Goal: Check status: Check status

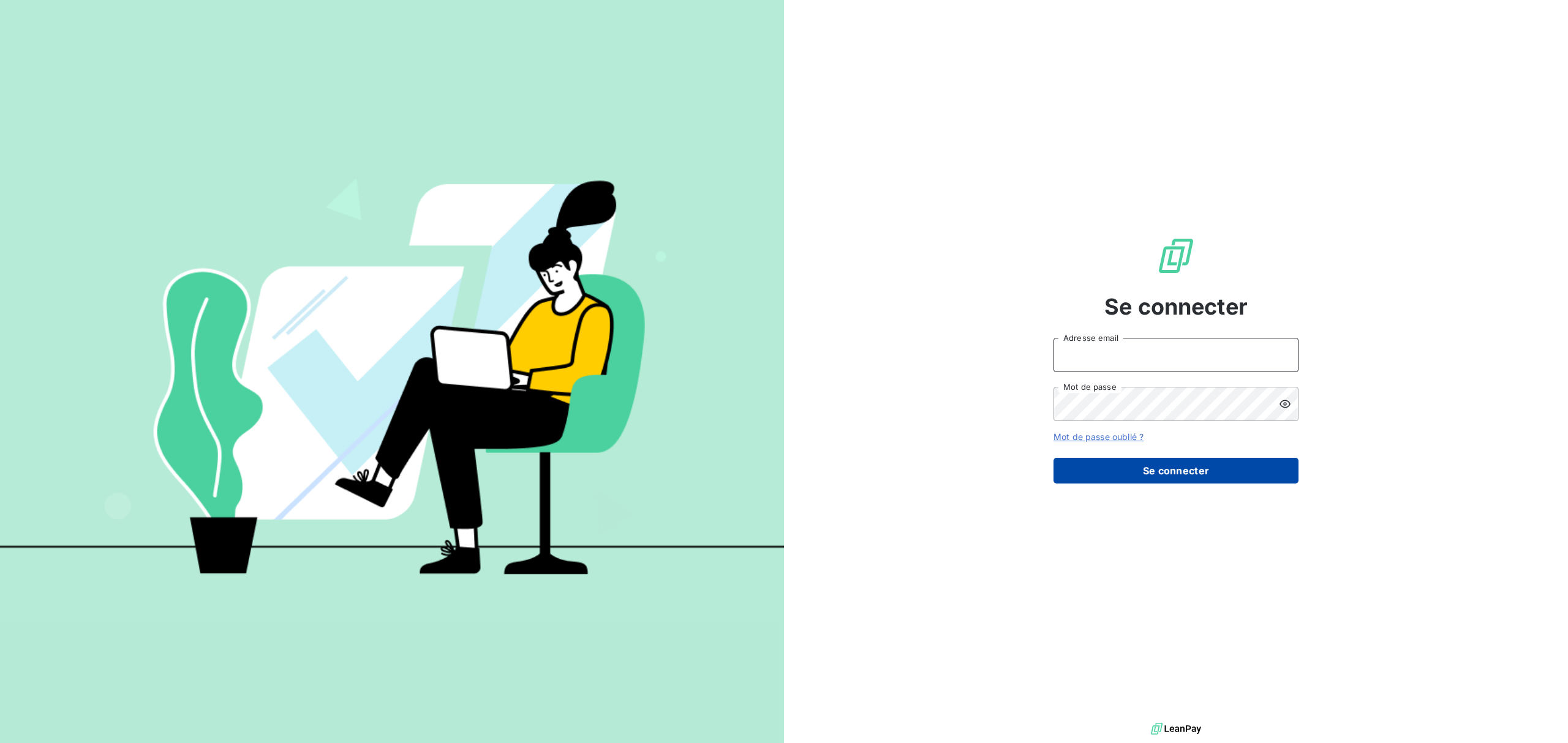
type input "[EMAIL_ADDRESS][PERSON_NAME][DOMAIN_NAME]"
click at [1176, 479] on button "Se connecter" at bounding box center [1176, 470] width 245 height 26
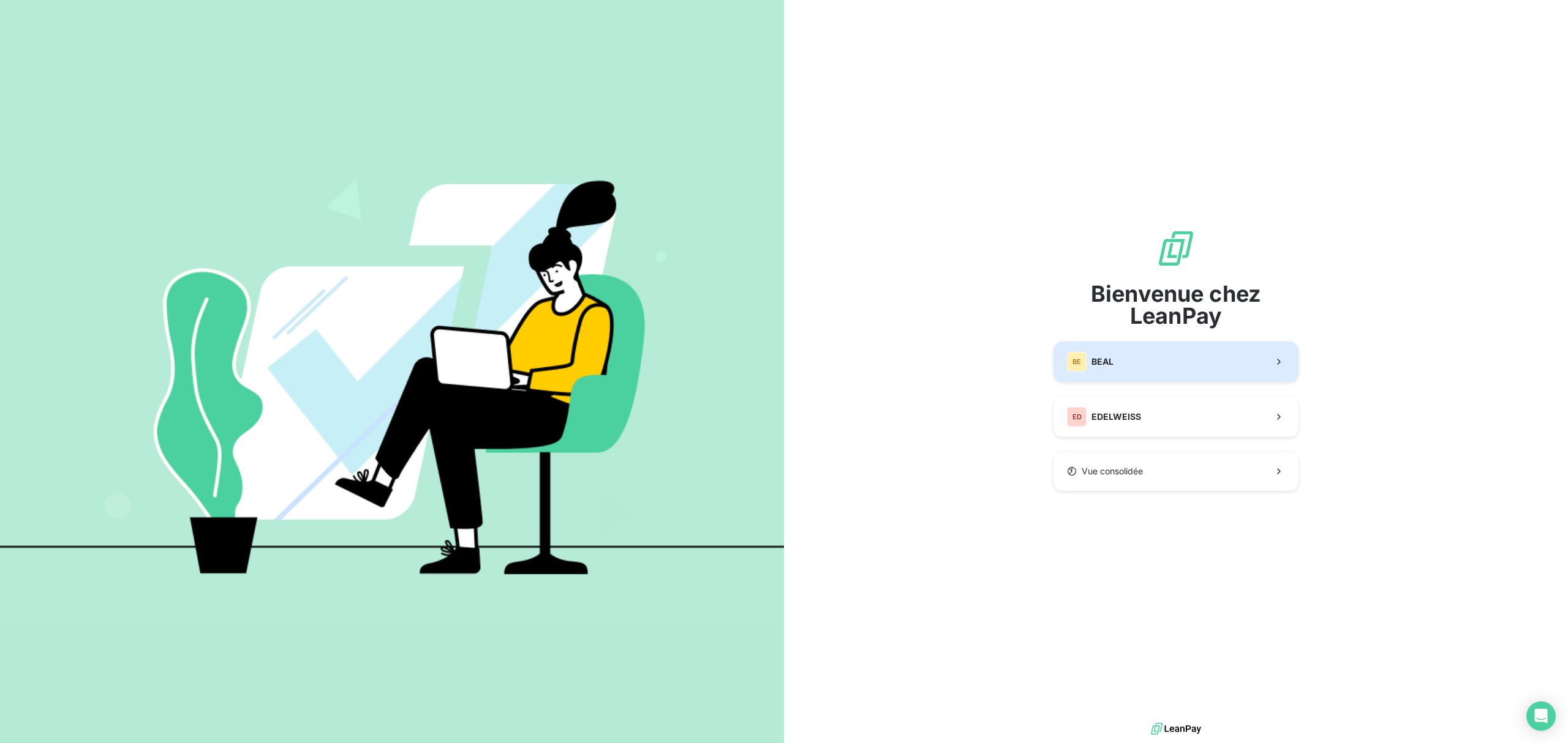
click at [1153, 359] on button "BE [PERSON_NAME]" at bounding box center [1176, 362] width 245 height 41
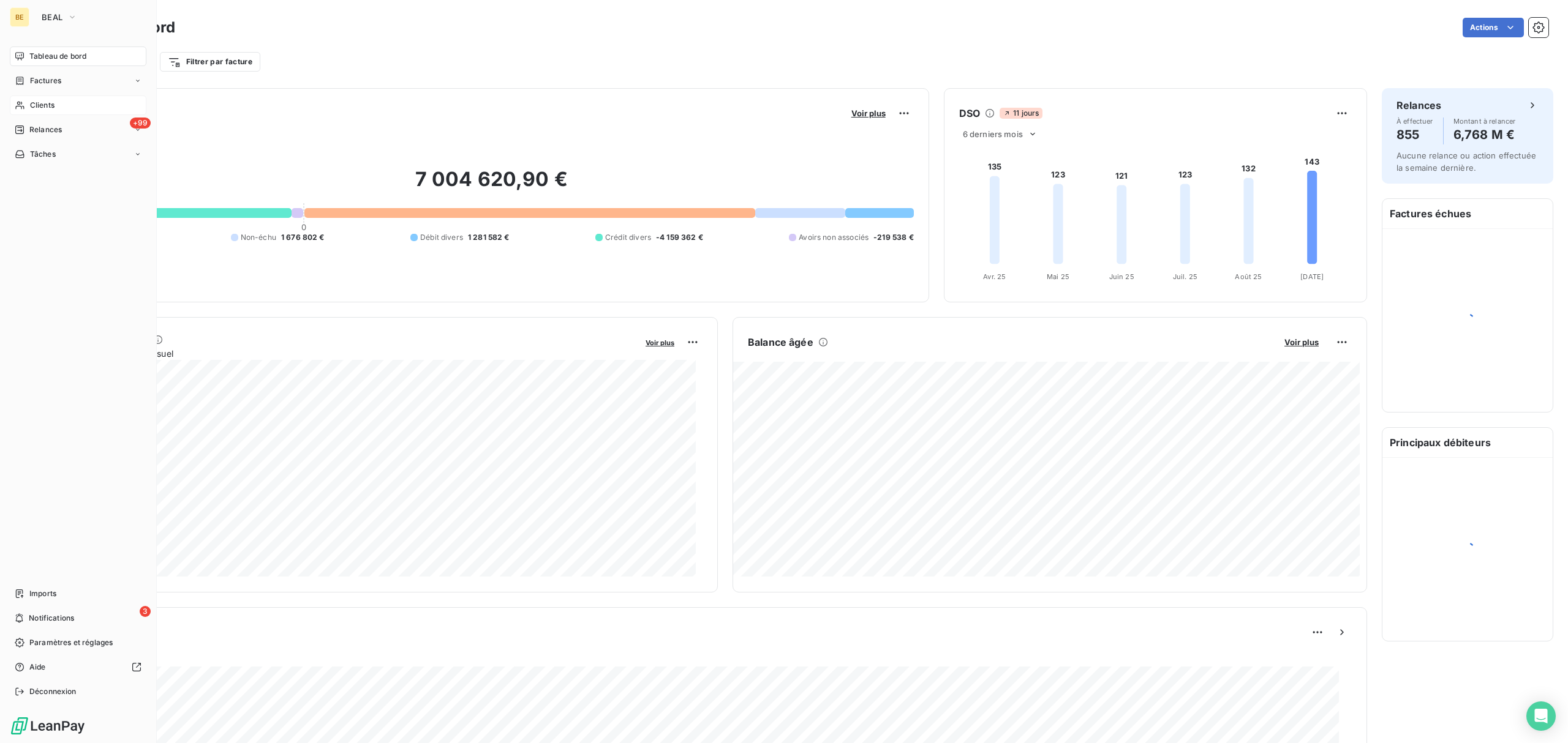
click at [22, 101] on icon at bounding box center [19, 105] width 10 height 10
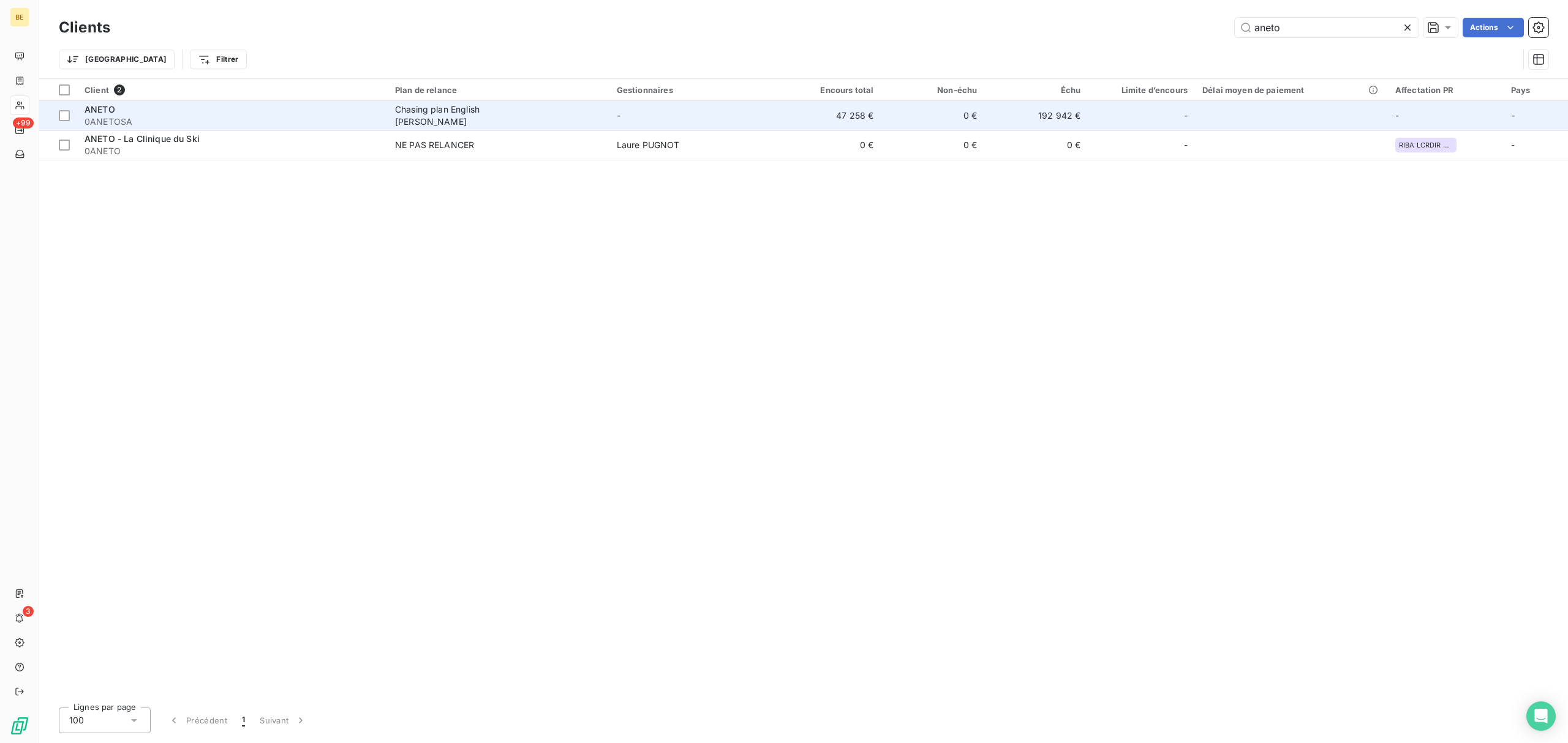
type input "aneto"
click at [338, 109] on div "ANETO" at bounding box center [232, 110] width 296 height 12
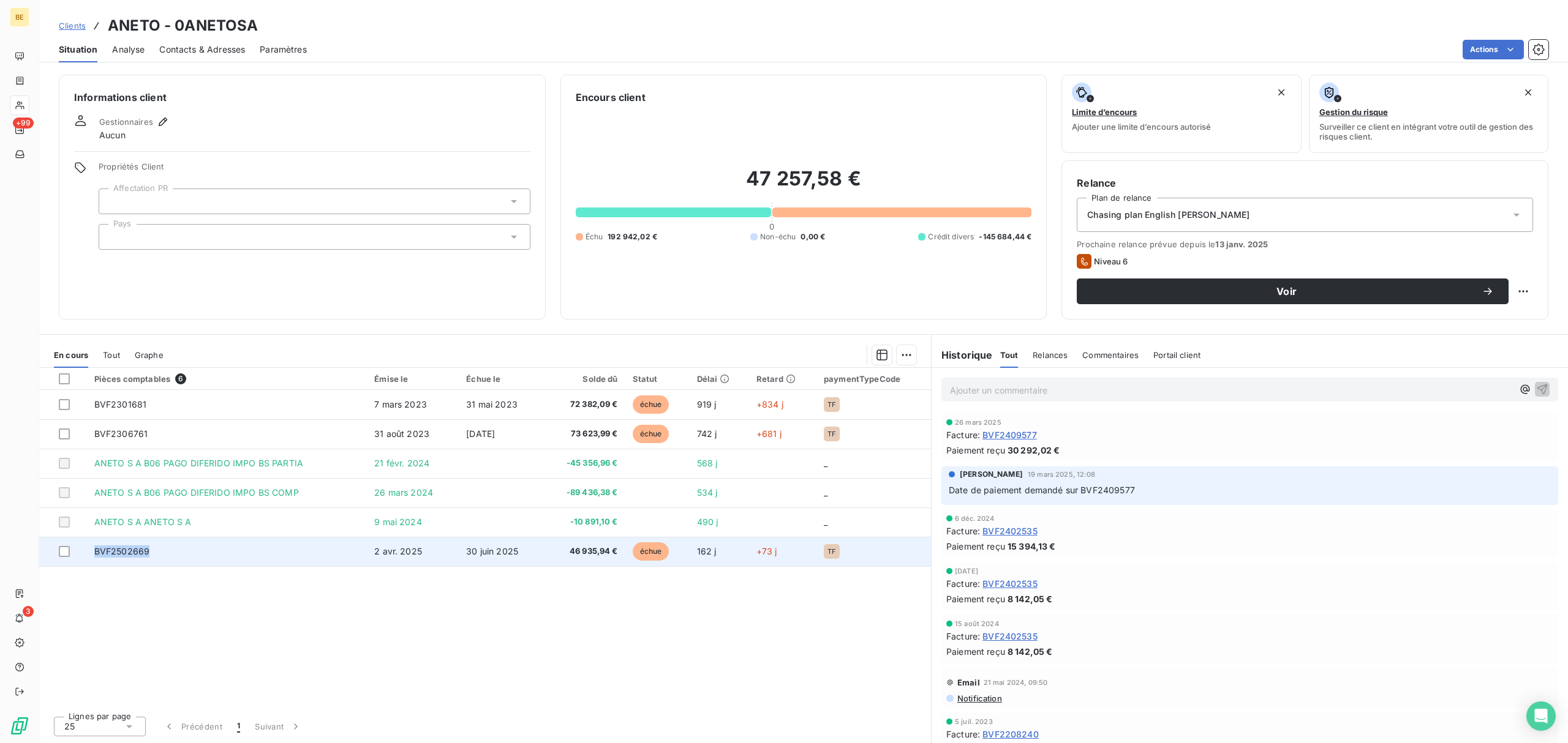
drag, startPoint x: 170, startPoint y: 556, endPoint x: 77, endPoint y: 566, distance: 93.5
click at [77, 566] on tr "BVF2502669 2 avr. 2025 30 juin 2025 46 935,94 € échue 162 j +73 j TF" at bounding box center [485, 552] width 892 height 30
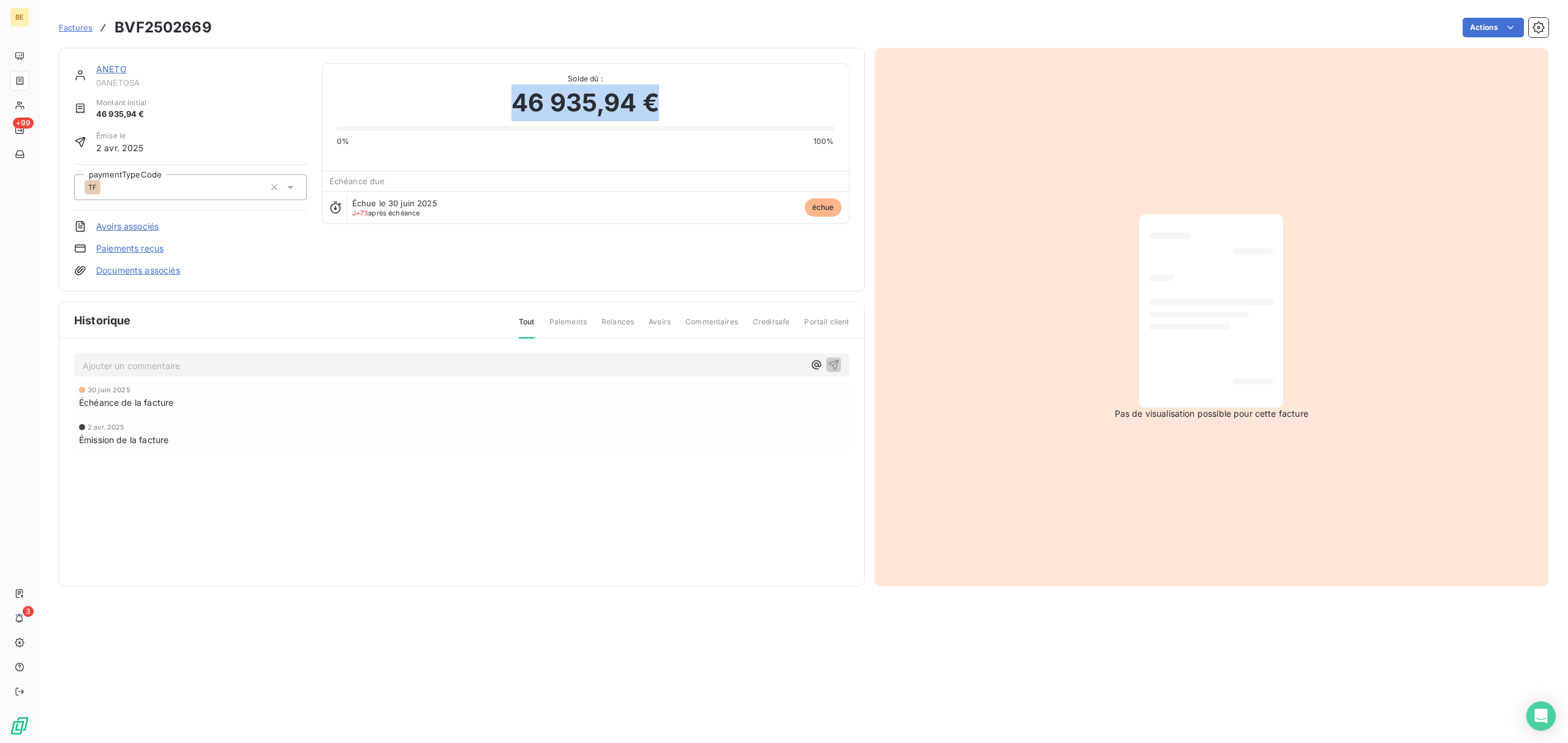
drag, startPoint x: 667, startPoint y: 99, endPoint x: 512, endPoint y: 108, distance: 155.3
click at [512, 108] on div "46 935,94 €" at bounding box center [586, 102] width 497 height 37
copy span "46 935,94 €"
click at [108, 68] on link "ANETO" at bounding box center [111, 68] width 30 height 10
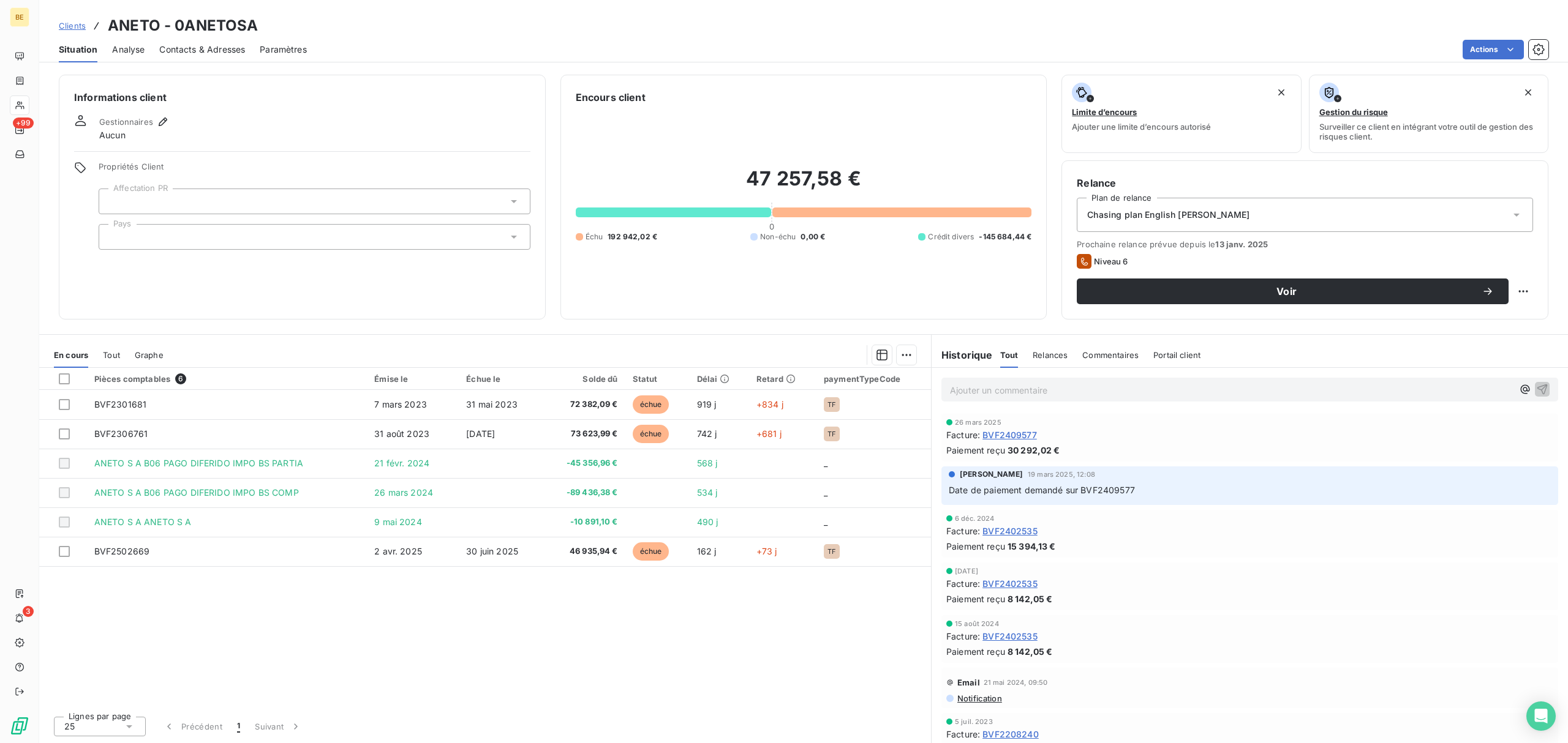
click at [863, 165] on div "47 257,58 € 0 Échu 192 942,02 € Non-échu 0,00 € Crédit divers -145 684,44 €" at bounding box center [803, 204] width 457 height 200
drag, startPoint x: 861, startPoint y: 175, endPoint x: 743, endPoint y: 184, distance: 118.3
click at [743, 184] on h2 "47 257,58 €" at bounding box center [803, 184] width 457 height 37
copy h2 "47 257,58 €"
